Goal: Task Accomplishment & Management: Use online tool/utility

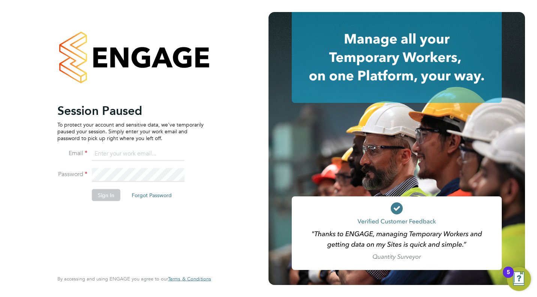
click at [137, 157] on input at bounding box center [138, 153] width 93 height 13
type input "danielle.cole@ngbailey.co.uk"
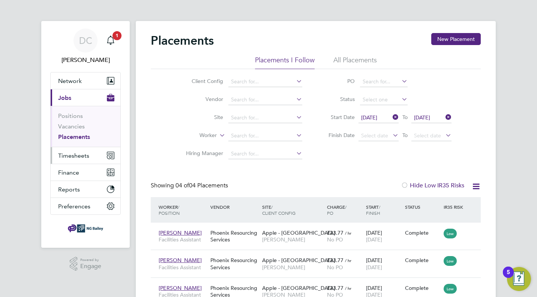
click at [84, 157] on span "Timesheets" at bounding box center [73, 155] width 31 height 7
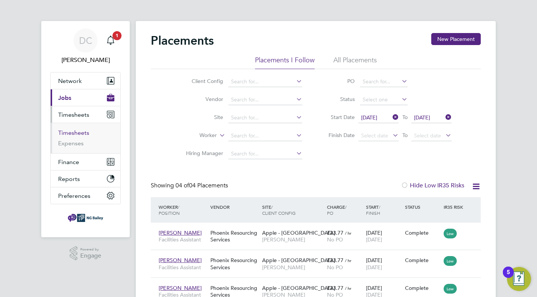
click at [77, 134] on link "Timesheets" at bounding box center [73, 132] width 31 height 7
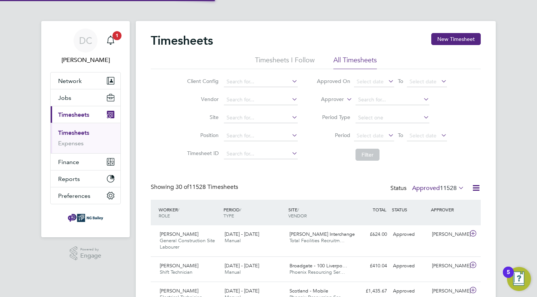
scroll to position [19, 65]
click at [385, 133] on span "Select date" at bounding box center [374, 136] width 40 height 10
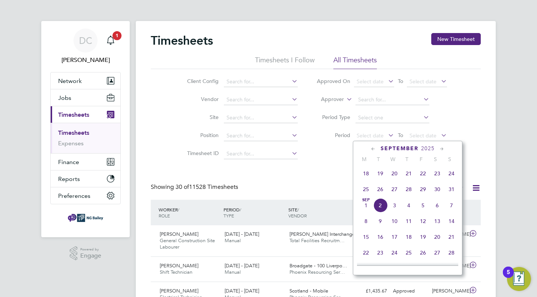
click at [372, 148] on icon at bounding box center [373, 149] width 7 height 8
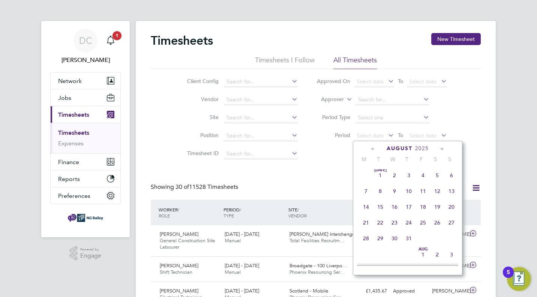
click at [372, 148] on icon at bounding box center [373, 149] width 7 height 8
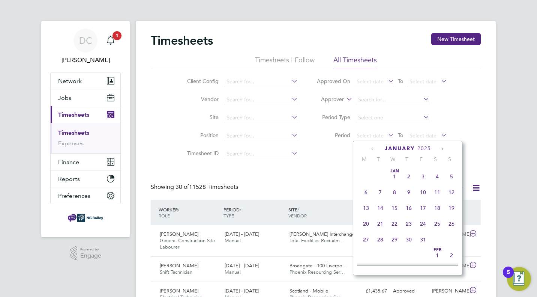
click at [394, 178] on span "Jan 1" at bounding box center [394, 176] width 14 height 14
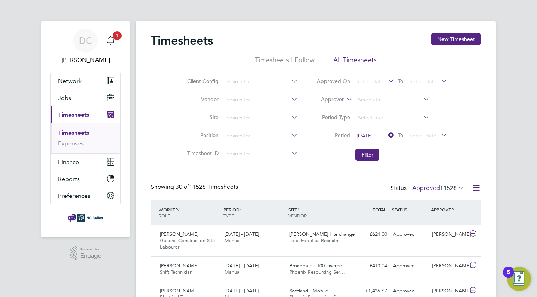
click at [386, 136] on icon at bounding box center [386, 135] width 0 height 10
click at [382, 136] on span "Select date" at bounding box center [369, 135] width 27 height 7
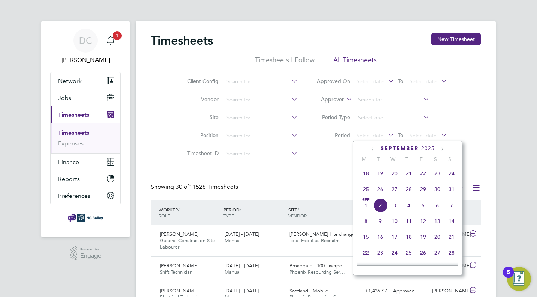
click at [371, 149] on icon at bounding box center [373, 149] width 7 height 8
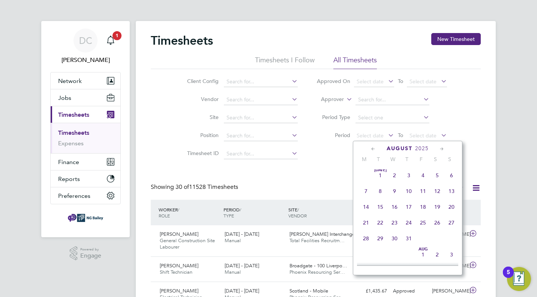
click at [371, 149] on icon at bounding box center [373, 149] width 7 height 8
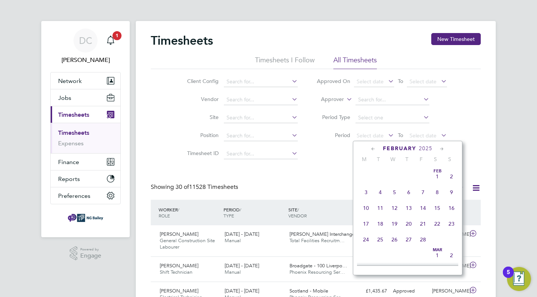
click at [371, 149] on icon at bounding box center [373, 149] width 7 height 8
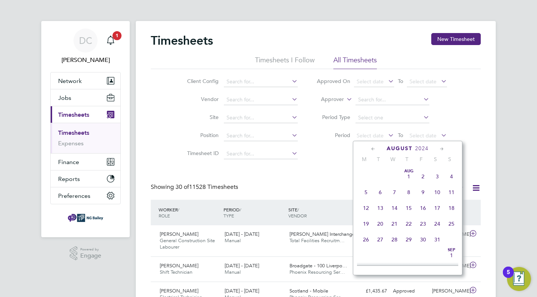
click at [372, 149] on icon at bounding box center [373, 149] width 7 height 8
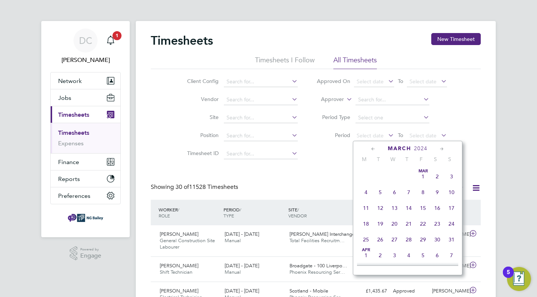
click at [372, 150] on icon at bounding box center [373, 149] width 7 height 8
click at [369, 174] on span "Jan 1" at bounding box center [366, 176] width 14 height 14
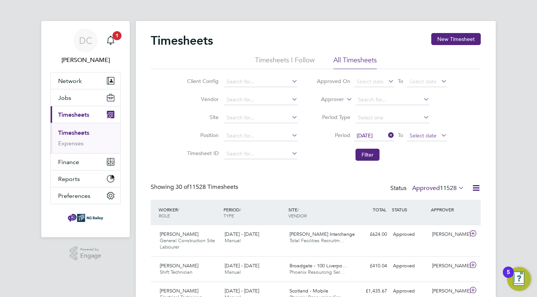
click at [437, 133] on span "Select date" at bounding box center [427, 136] width 40 height 10
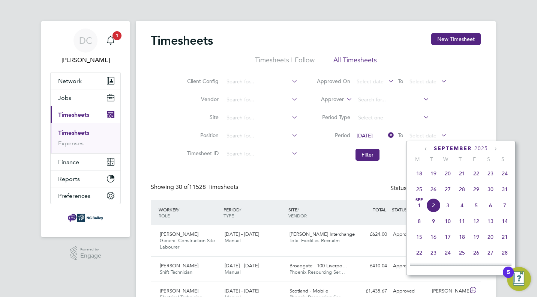
click at [425, 150] on icon at bounding box center [426, 149] width 7 height 8
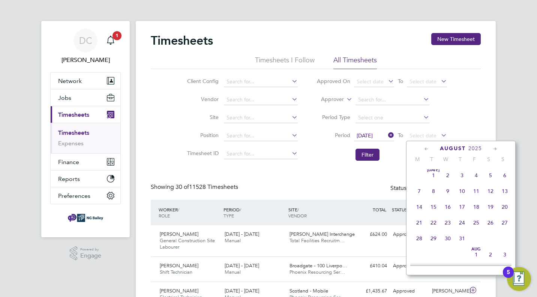
click at [425, 150] on icon at bounding box center [426, 149] width 7 height 8
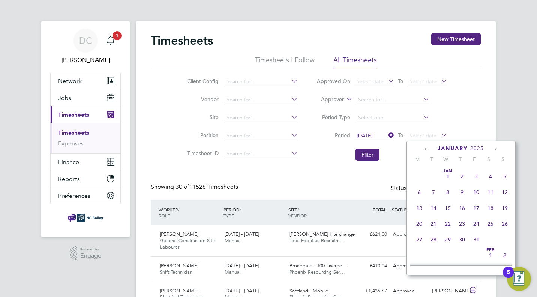
click at [425, 150] on icon at bounding box center [426, 149] width 7 height 8
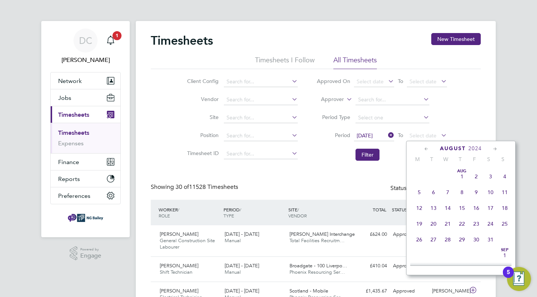
click at [425, 150] on icon at bounding box center [426, 149] width 7 height 8
click at [475, 240] on span "31" at bounding box center [476, 239] width 14 height 14
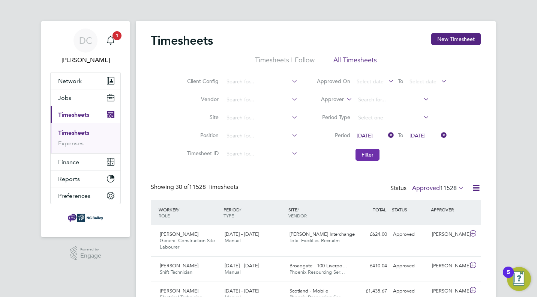
click at [376, 157] on button "Filter" at bounding box center [367, 154] width 24 height 12
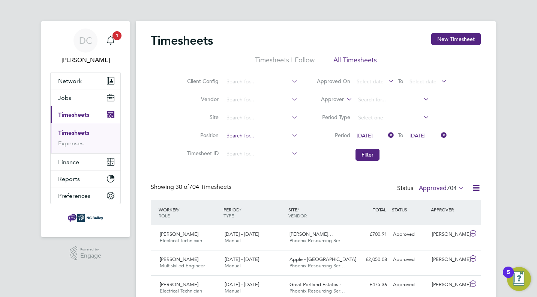
click at [280, 132] on input at bounding box center [261, 135] width 74 height 10
type input "f"
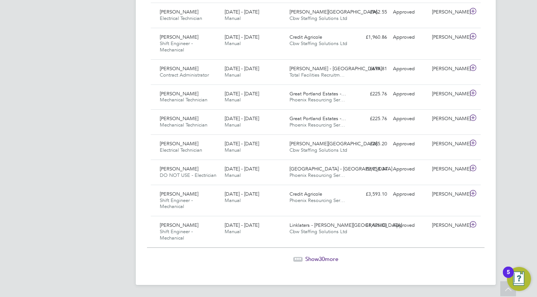
click at [304, 254] on div "Show 30 more" at bounding box center [315, 253] width 337 height 18
click at [305, 258] on span "Show 30 more" at bounding box center [321, 258] width 33 height 7
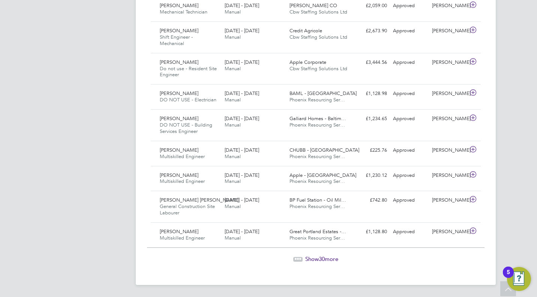
click at [331, 257] on span "Show 30 more" at bounding box center [321, 258] width 33 height 7
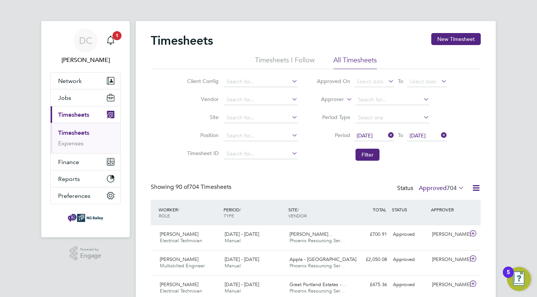
click at [439, 136] on icon at bounding box center [439, 135] width 0 height 10
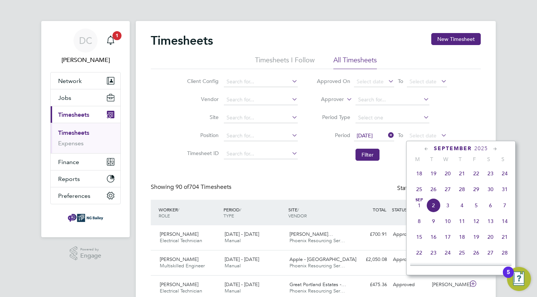
click at [426, 148] on icon at bounding box center [426, 149] width 7 height 8
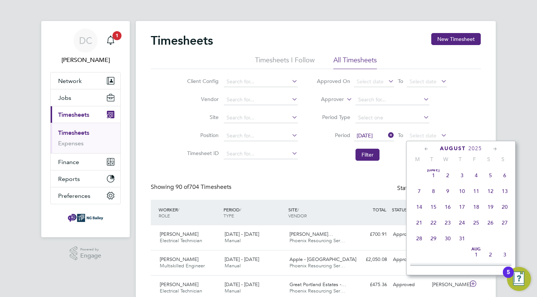
click at [426, 148] on icon at bounding box center [426, 149] width 7 height 8
click at [426, 149] on icon at bounding box center [426, 149] width 7 height 8
click at [422, 97] on icon at bounding box center [422, 99] width 0 height 10
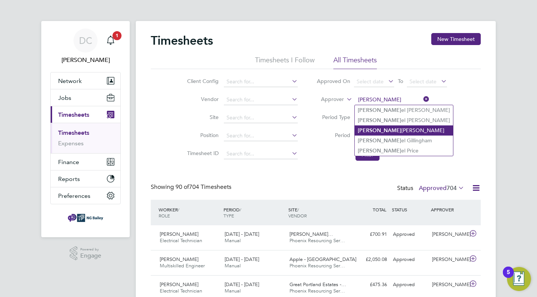
click at [383, 126] on li "Dani elle Cole" at bounding box center [404, 130] width 98 height 10
type input "[PERSON_NAME]"
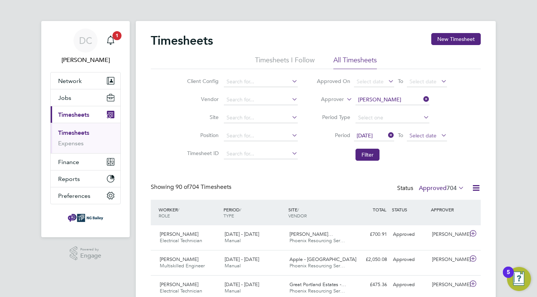
click at [431, 136] on span "Select date" at bounding box center [422, 135] width 27 height 7
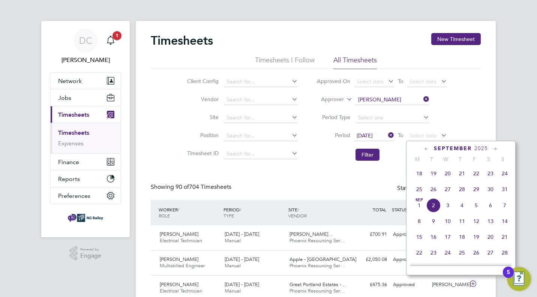
click at [427, 149] on icon at bounding box center [426, 149] width 7 height 8
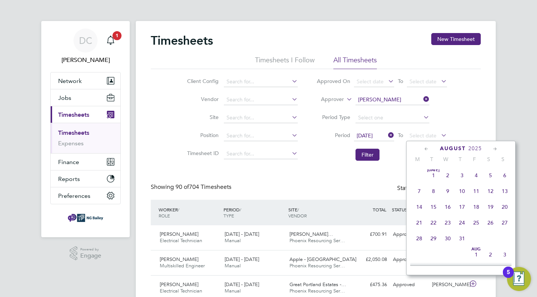
click at [427, 149] on icon at bounding box center [426, 149] width 7 height 8
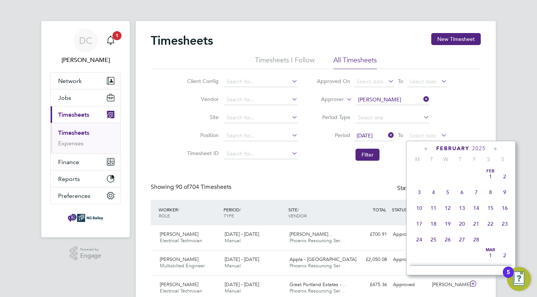
click at [427, 149] on icon at bounding box center [426, 149] width 7 height 8
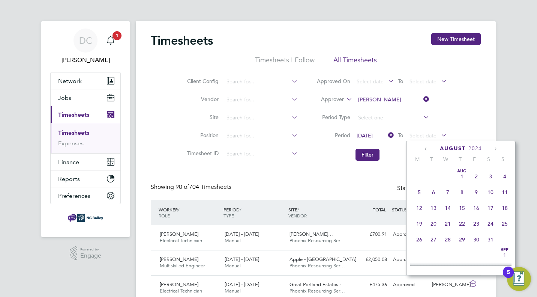
click at [427, 150] on icon at bounding box center [426, 149] width 7 height 8
click at [476, 237] on span "31" at bounding box center [476, 239] width 14 height 14
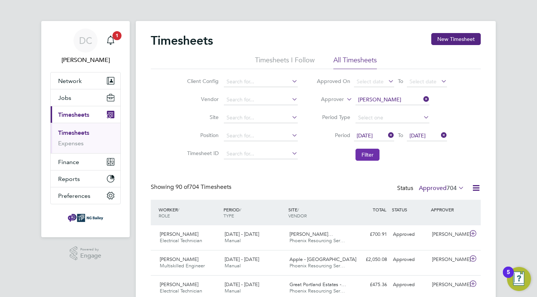
click at [369, 152] on button "Filter" at bounding box center [367, 154] width 24 height 12
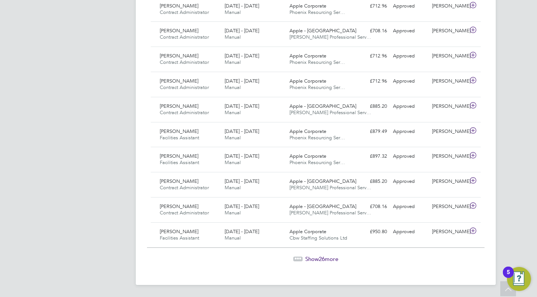
click at [331, 258] on span "Show 26 more" at bounding box center [321, 258] width 33 height 7
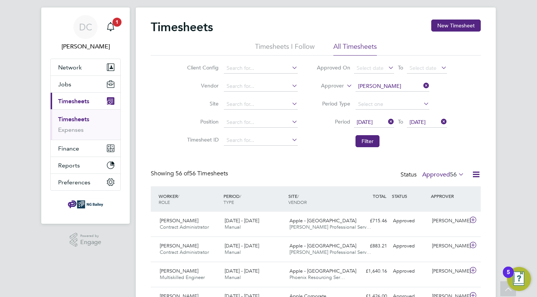
scroll to position [0, 0]
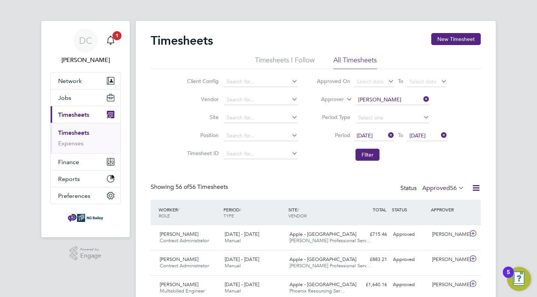
click at [386, 135] on icon at bounding box center [386, 135] width 0 height 10
click at [384, 136] on span "Select date" at bounding box center [374, 136] width 40 height 10
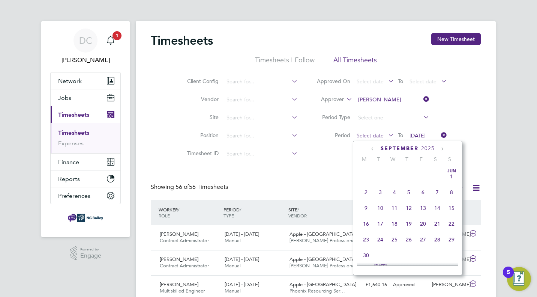
scroll to position [224, 0]
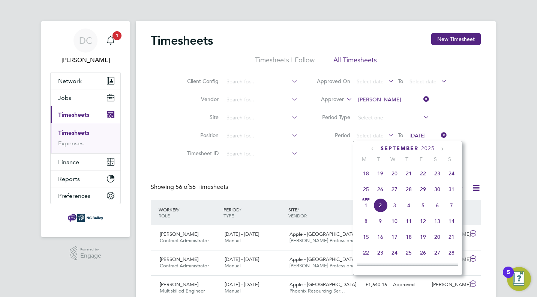
click at [371, 149] on icon at bounding box center [373, 149] width 7 height 8
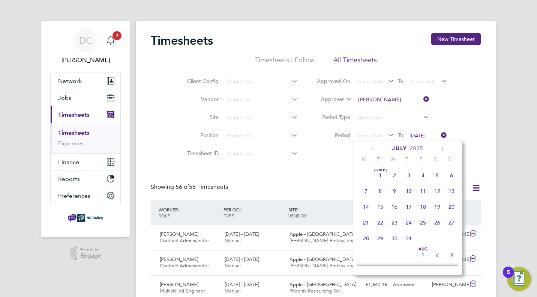
click at [371, 149] on icon at bounding box center [373, 149] width 7 height 8
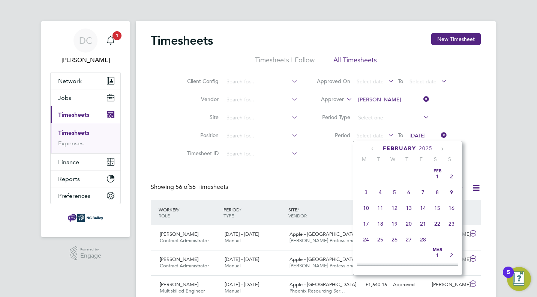
click at [371, 149] on icon at bounding box center [373, 149] width 7 height 8
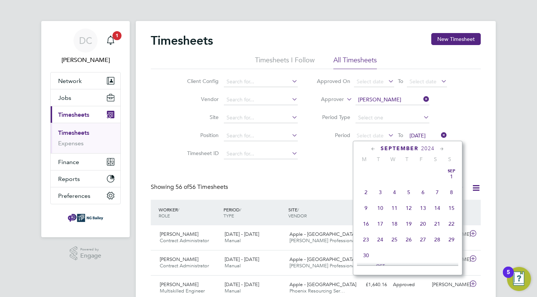
click at [371, 149] on icon at bounding box center [373, 149] width 7 height 8
click at [372, 150] on icon at bounding box center [373, 149] width 7 height 8
click at [438, 178] on span "Jun 1" at bounding box center [437, 176] width 14 height 14
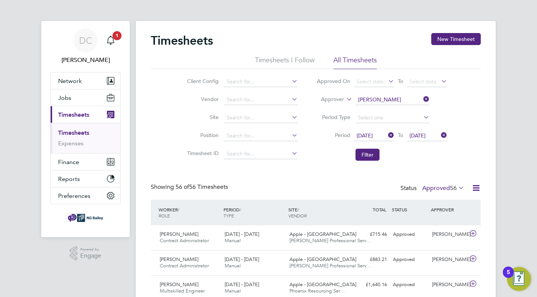
click at [425, 136] on span "01 Jun 2024" at bounding box center [417, 135] width 16 height 7
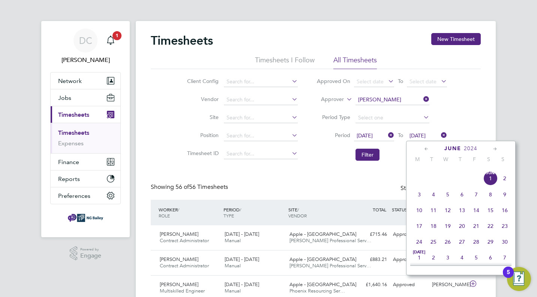
scroll to position [241, 0]
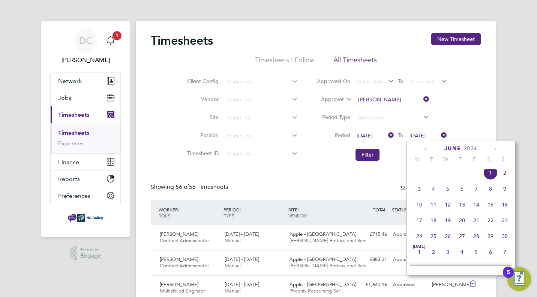
click at [505, 238] on span "30" at bounding box center [504, 236] width 14 height 14
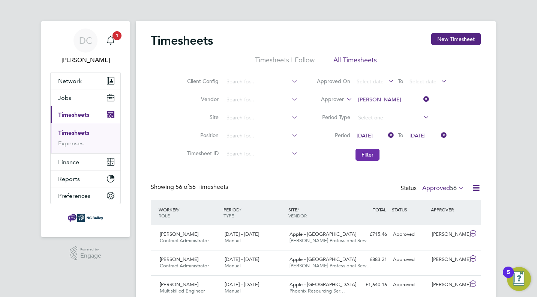
click at [374, 158] on button "Filter" at bounding box center [367, 154] width 24 height 12
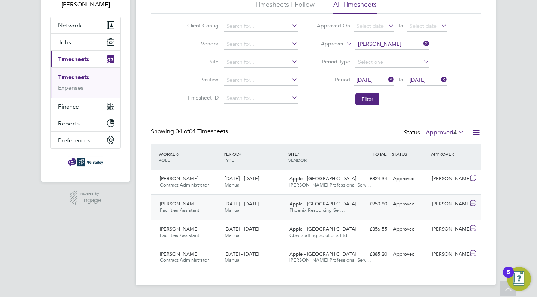
scroll to position [55, 0]
click at [373, 79] on span "01 Jun 2024" at bounding box center [364, 79] width 16 height 7
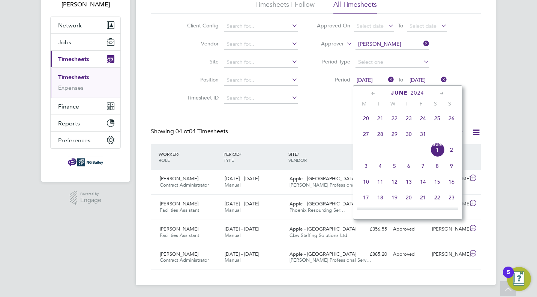
click at [445, 93] on icon at bounding box center [441, 93] width 7 height 8
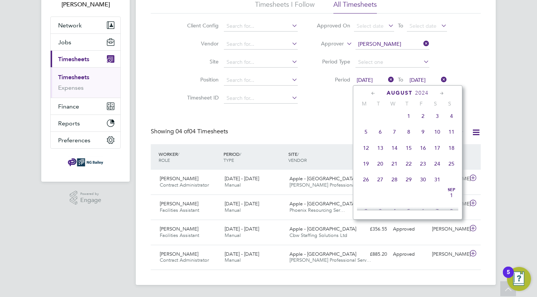
click at [445, 93] on icon at bounding box center [441, 93] width 7 height 8
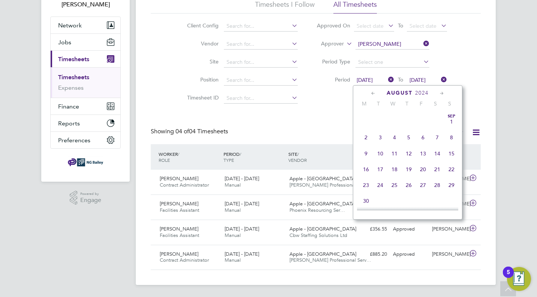
click at [445, 93] on icon at bounding box center [441, 93] width 7 height 8
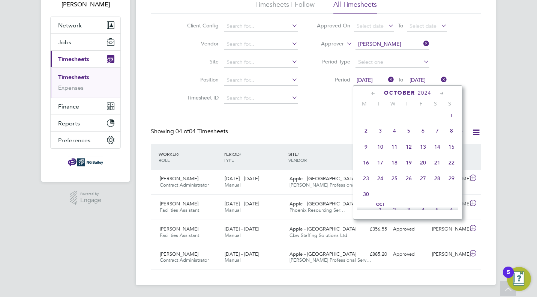
scroll to position [560, 0]
click at [442, 93] on icon at bounding box center [441, 93] width 7 height 8
click at [363, 183] on span "18" at bounding box center [366, 176] width 14 height 14
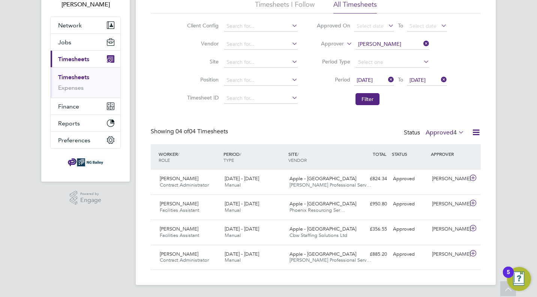
click at [423, 81] on span "18 Nov 2024" at bounding box center [417, 79] width 16 height 7
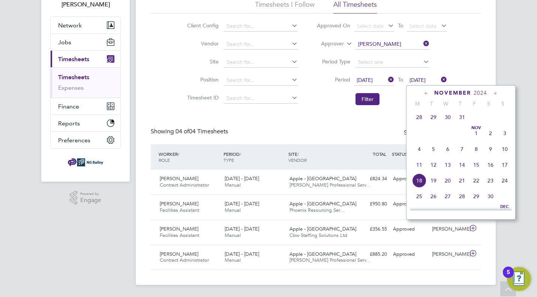
scroll to position [272, 0]
click at [505, 151] on span "24" at bounding box center [504, 149] width 14 height 14
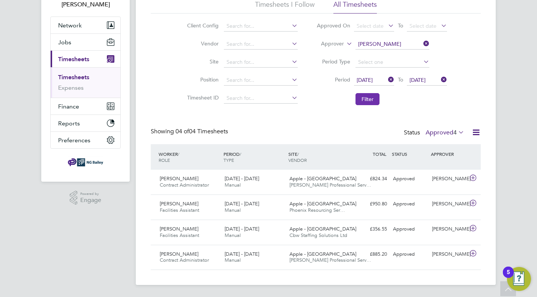
click at [375, 96] on button "Filter" at bounding box center [367, 99] width 24 height 12
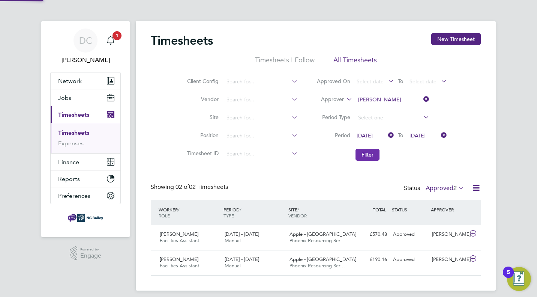
scroll to position [19, 65]
click at [342, 261] on div "Apple - London Phoenix Resourcing Ser…" at bounding box center [318, 262] width 65 height 19
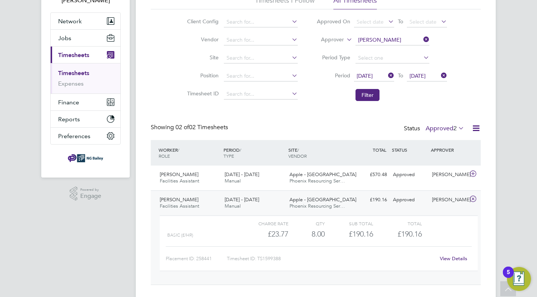
scroll to position [75, 0]
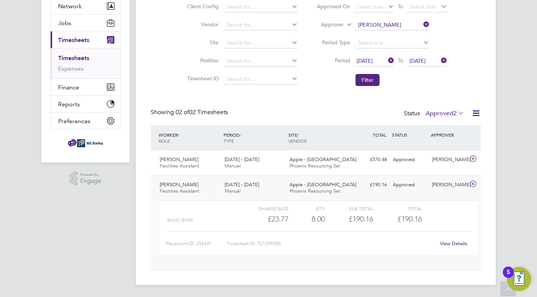
click at [443, 244] on link "View Details" at bounding box center [453, 243] width 27 height 6
click at [373, 62] on span "18 Nov 2024" at bounding box center [364, 60] width 16 height 7
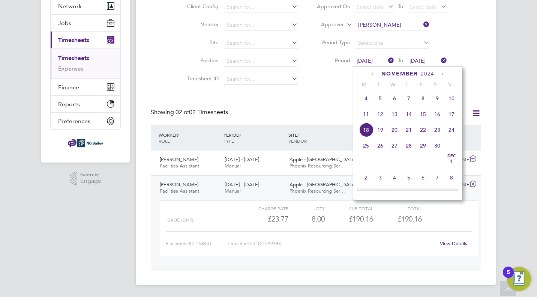
click at [442, 74] on icon at bounding box center [441, 74] width 7 height 8
click at [366, 118] on span "2" at bounding box center [366, 113] width 14 height 14
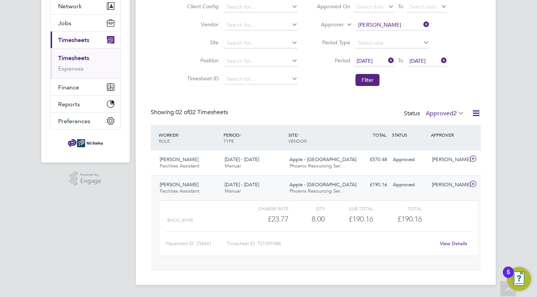
click at [423, 60] on span "02 Dec 2024" at bounding box center [417, 60] width 16 height 7
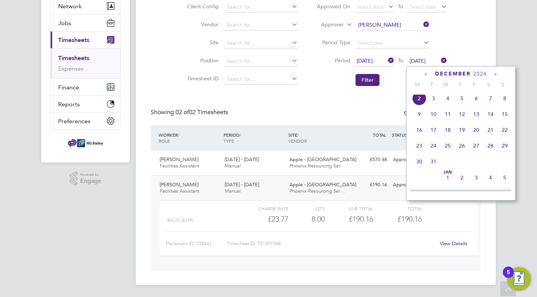
scroll to position [240, 0]
click at [505, 135] on span "8" at bounding box center [504, 130] width 14 height 14
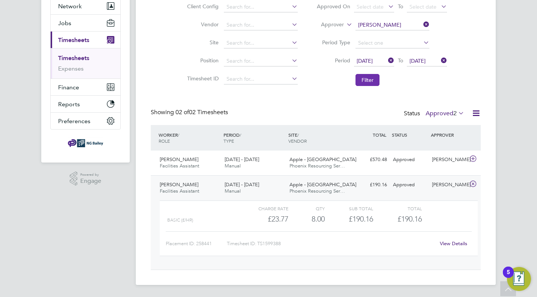
click at [368, 81] on button "Filter" at bounding box center [367, 80] width 24 height 12
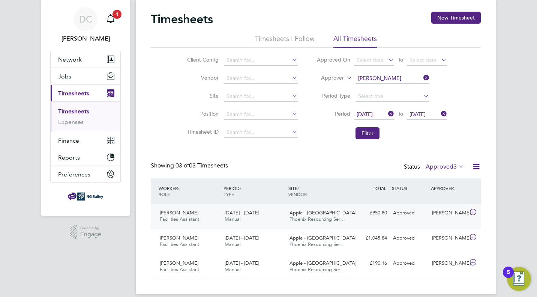
scroll to position [30, 0]
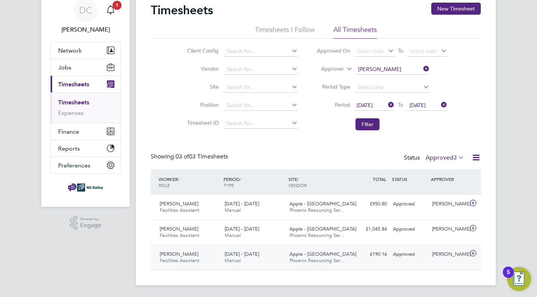
click at [436, 255] on div "[PERSON_NAME]" at bounding box center [448, 254] width 39 height 12
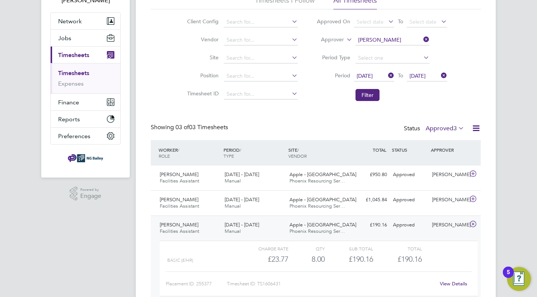
scroll to position [71, 0]
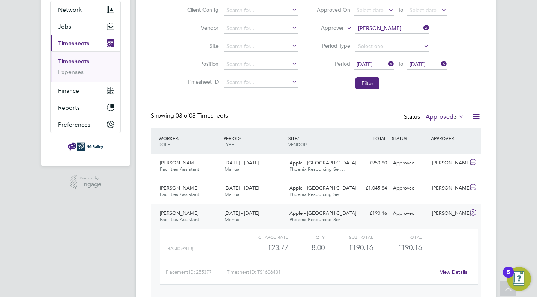
click at [442, 272] on link "View Details" at bounding box center [453, 271] width 27 height 6
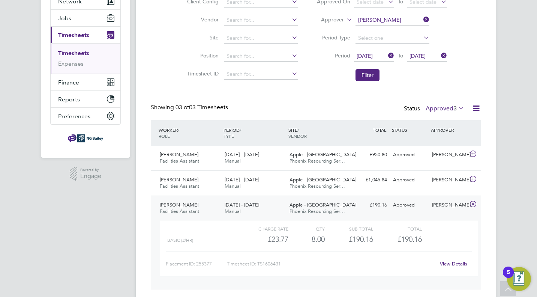
scroll to position [56, 0]
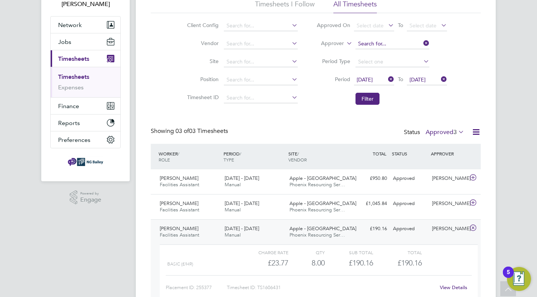
click at [403, 42] on input at bounding box center [392, 44] width 74 height 10
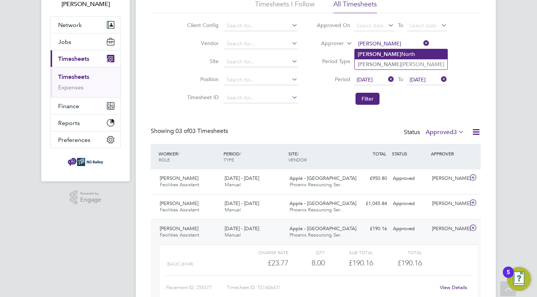
click at [386, 57] on li "Lucy North" at bounding box center [401, 54] width 93 height 10
type input "Lucy North"
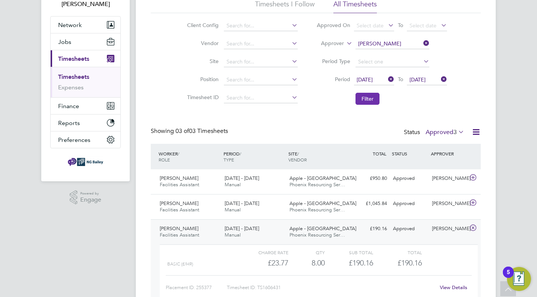
click at [373, 102] on button "Filter" at bounding box center [367, 99] width 24 height 12
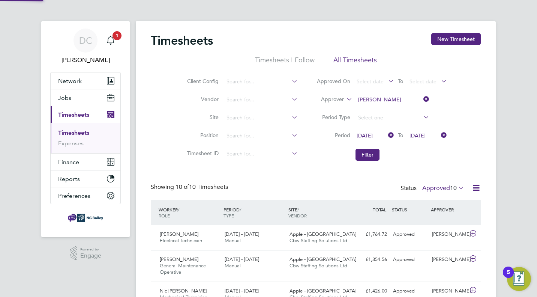
scroll to position [25, 65]
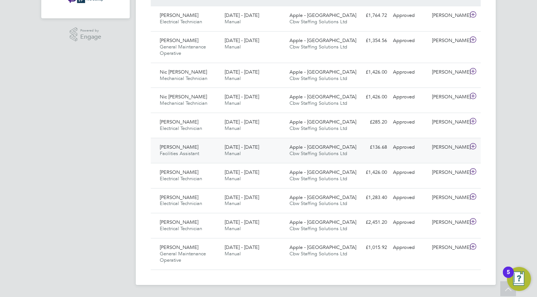
click at [473, 148] on icon at bounding box center [472, 146] width 9 height 6
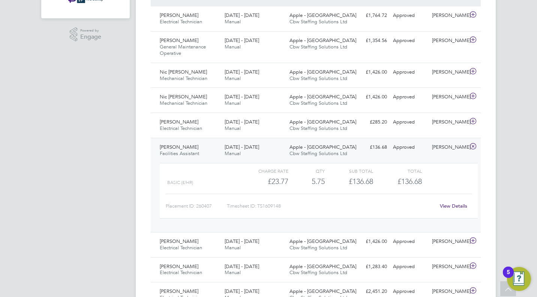
click at [461, 207] on link "View Details" at bounding box center [453, 205] width 27 height 6
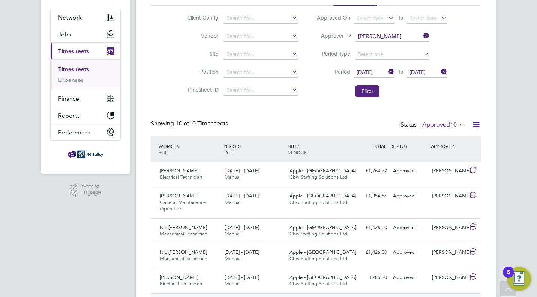
scroll to position [40, 0]
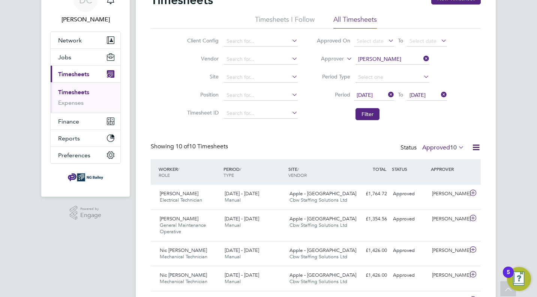
click at [386, 94] on icon at bounding box center [386, 94] width 0 height 10
click at [384, 96] on span "Select date" at bounding box center [374, 95] width 40 height 10
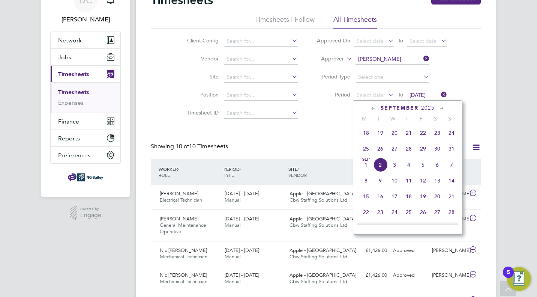
click at [370, 106] on icon at bounding box center [373, 108] width 7 height 8
click at [370, 107] on icon at bounding box center [373, 108] width 7 height 8
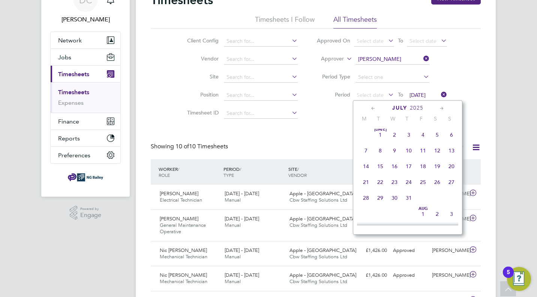
click at [370, 107] on icon at bounding box center [373, 108] width 7 height 8
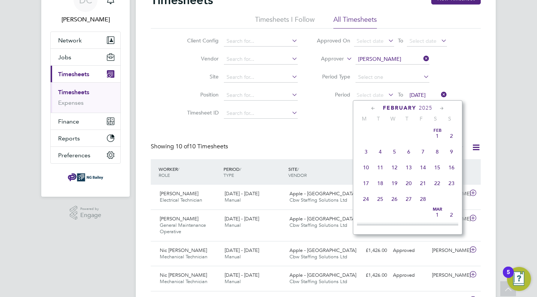
click at [370, 107] on icon at bounding box center [373, 108] width 7 height 8
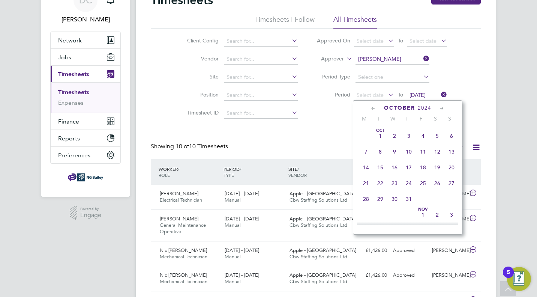
click at [370, 107] on icon at bounding box center [373, 108] width 7 height 8
click at [366, 151] on span "3" at bounding box center [366, 151] width 14 height 14
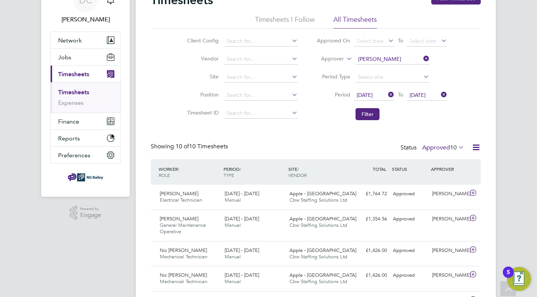
click at [425, 92] on span "08 Dec 2024" at bounding box center [417, 94] width 16 height 7
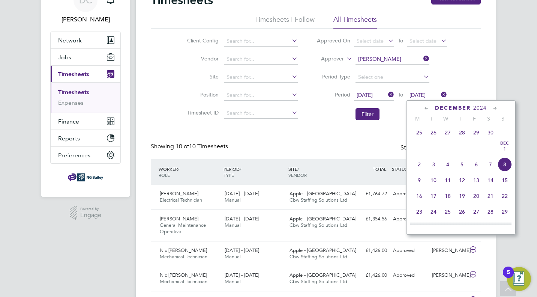
click at [423, 108] on icon at bounding box center [426, 108] width 7 height 8
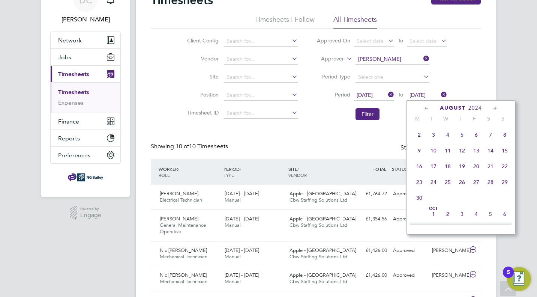
scroll to position [0, 0]
click at [423, 108] on icon at bounding box center [426, 108] width 7 height 8
click at [505, 151] on span "9" at bounding box center [504, 151] width 14 height 14
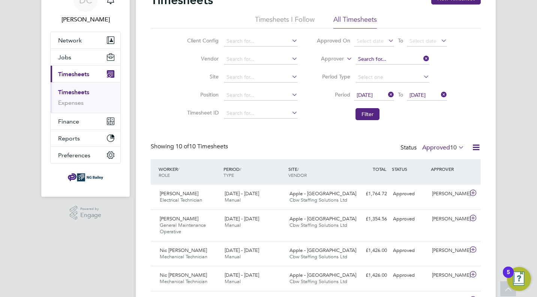
click at [404, 62] on input at bounding box center [392, 59] width 74 height 10
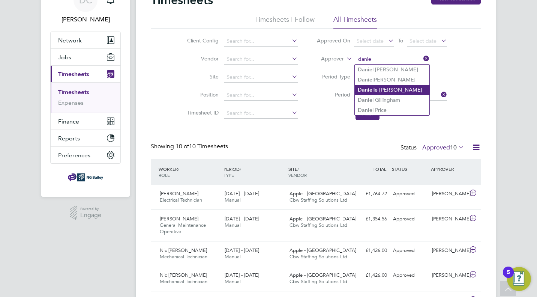
click at [374, 89] on li "Danie lle Cole" at bounding box center [392, 90] width 75 height 10
type input "[PERSON_NAME]"
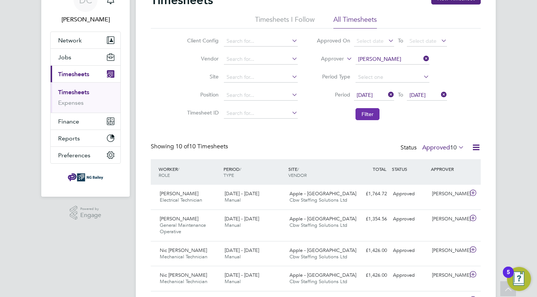
click at [373, 117] on button "Filter" at bounding box center [367, 114] width 24 height 12
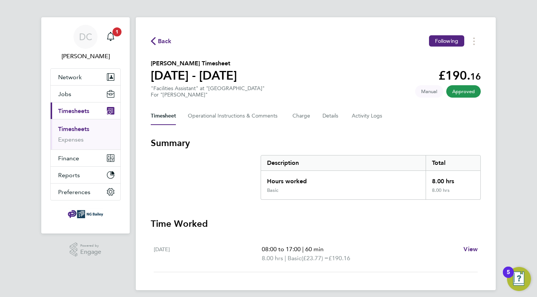
scroll to position [9, 0]
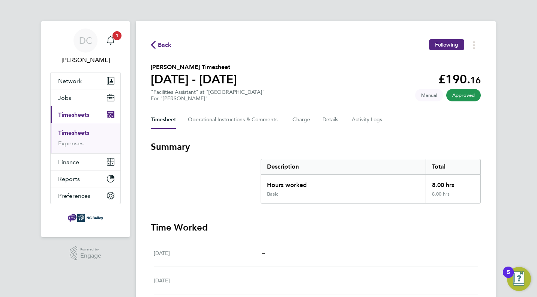
click at [158, 45] on span "Back" at bounding box center [165, 44] width 14 height 9
